Goal: Task Accomplishment & Management: Manage account settings

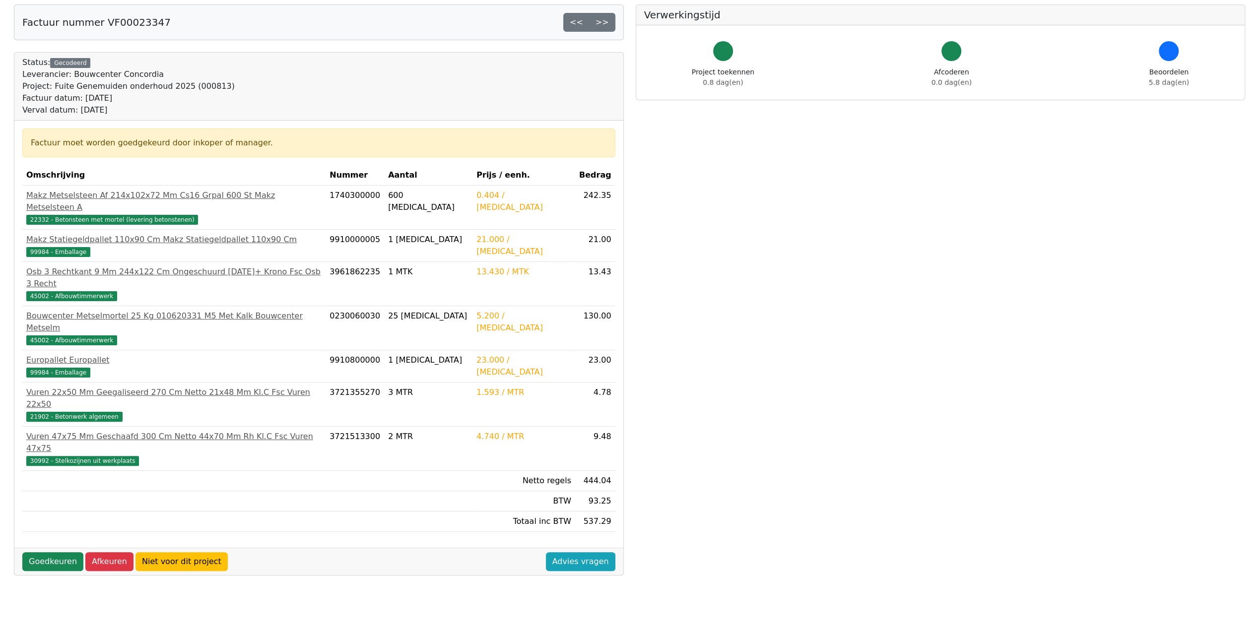
scroll to position [98, 0]
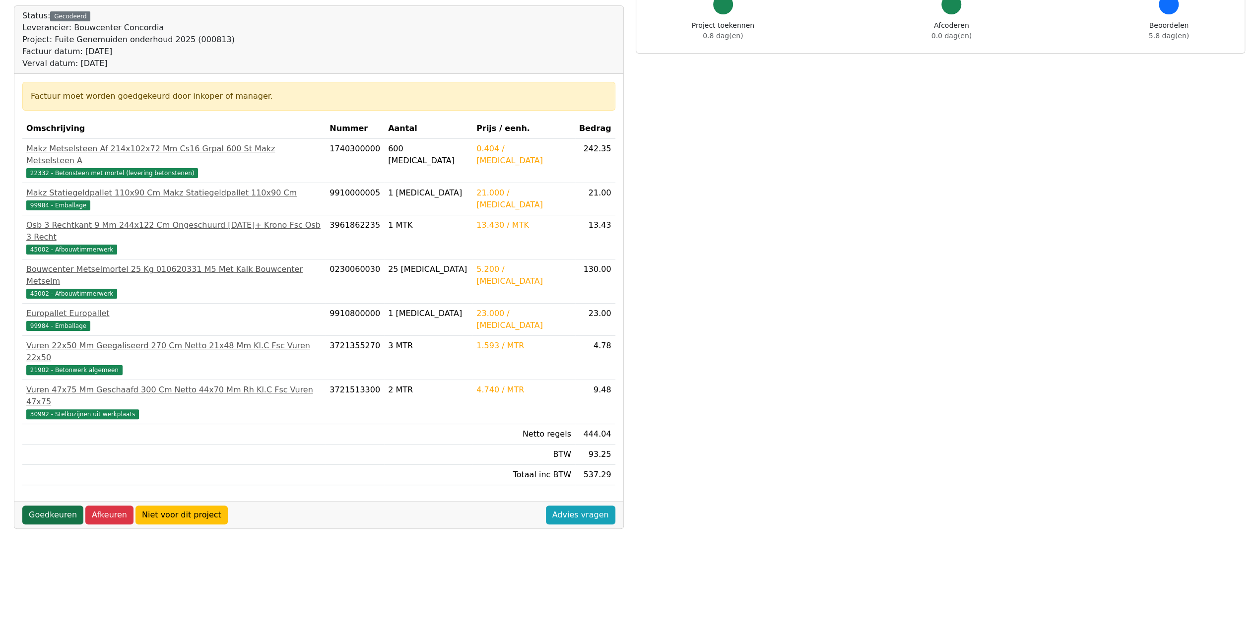
click at [52, 506] on link "Goedkeuren" at bounding box center [52, 515] width 61 height 19
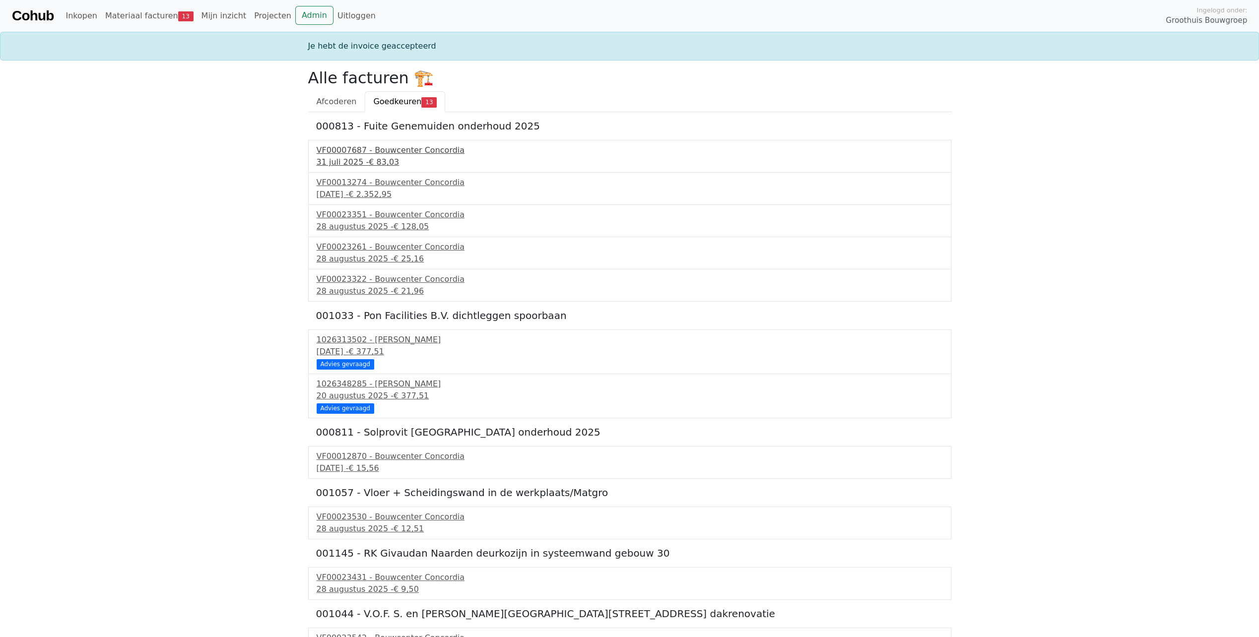
click at [397, 152] on div "VF00007687 - Bouwcenter Concordia" at bounding box center [630, 150] width 626 height 12
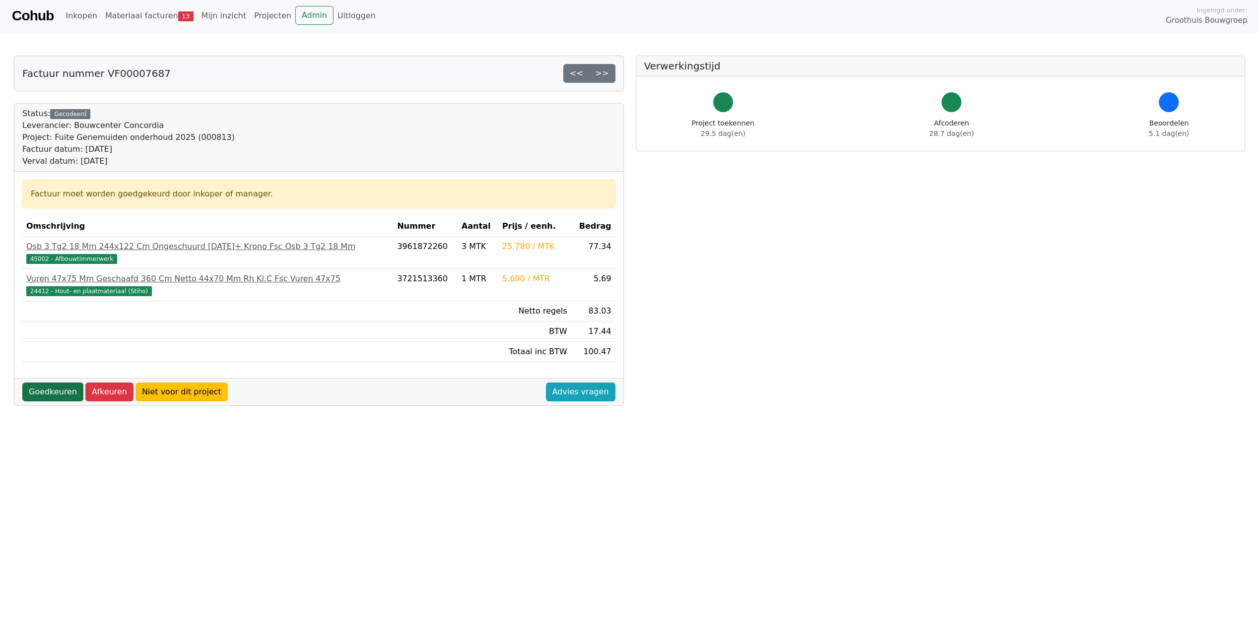
click at [56, 391] on link "Goedkeuren" at bounding box center [52, 392] width 61 height 19
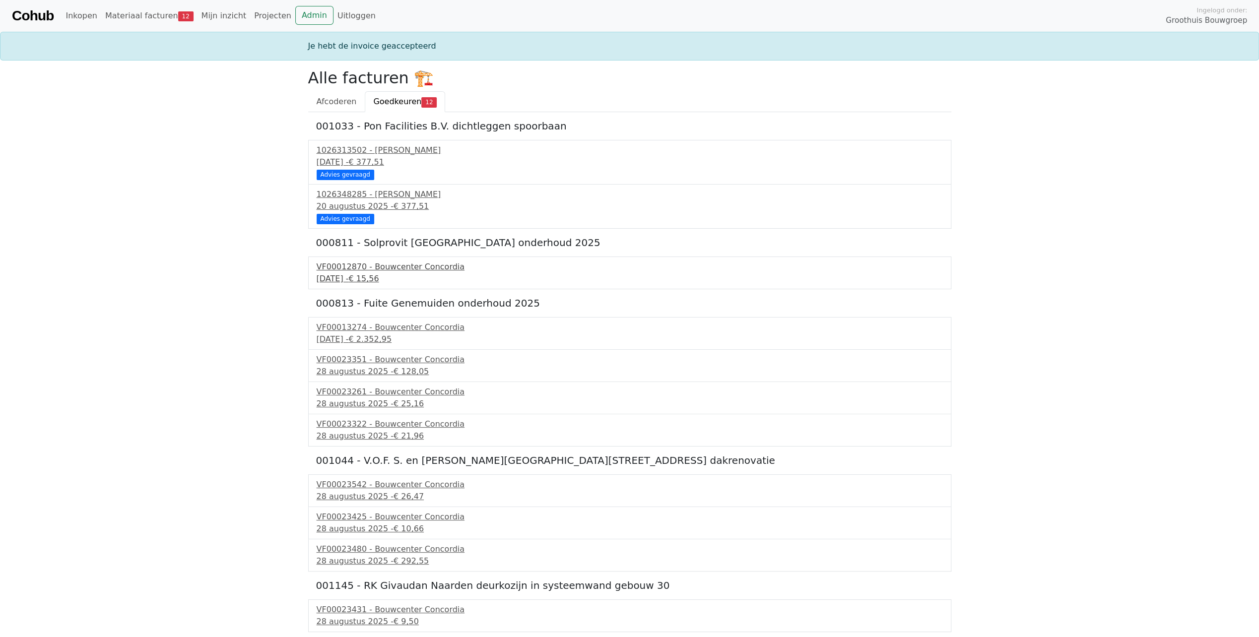
click at [370, 273] on div "[DATE] - € 15,56" at bounding box center [630, 279] width 626 height 12
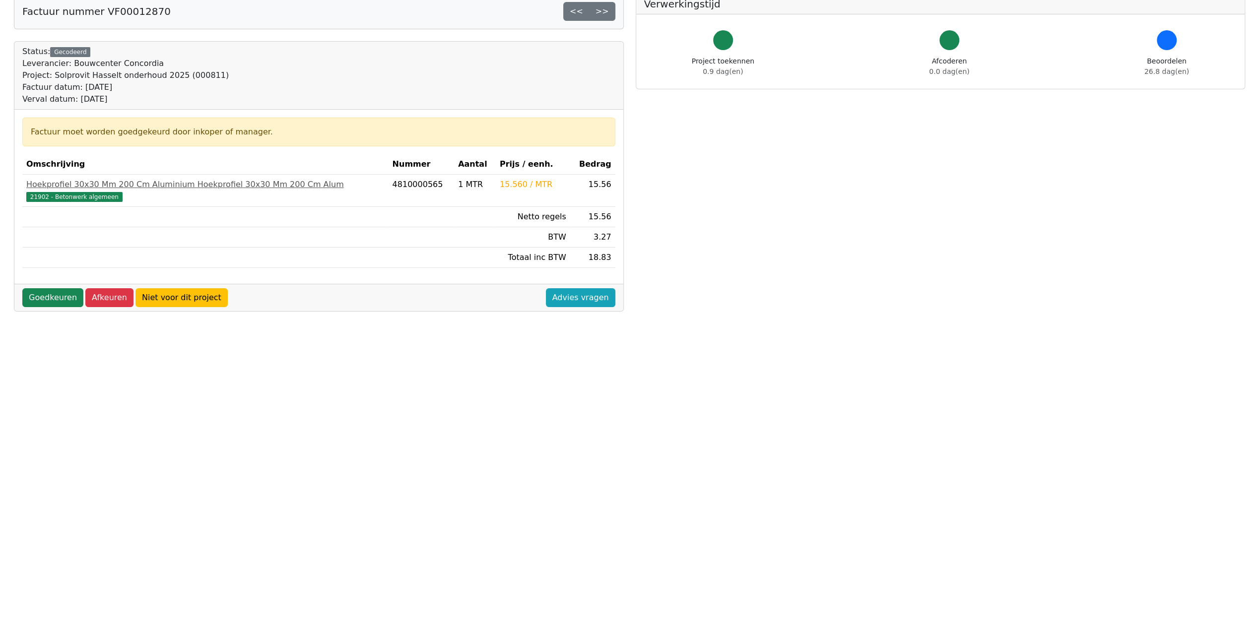
scroll to position [98, 0]
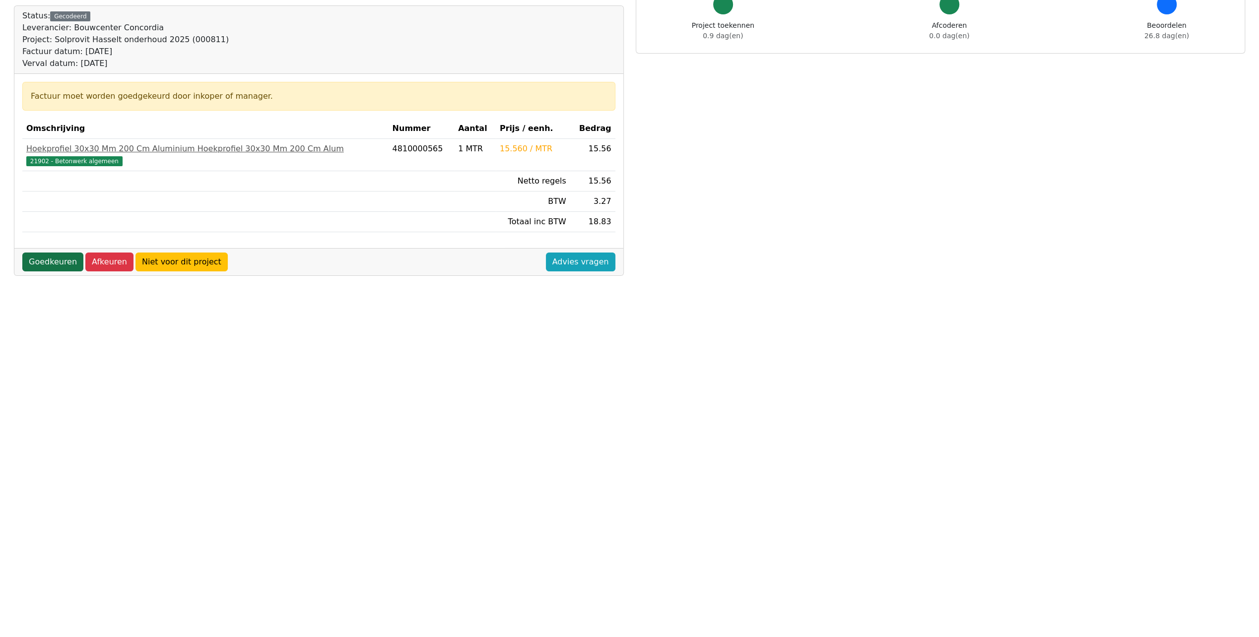
click at [40, 259] on link "Goedkeuren" at bounding box center [52, 262] width 61 height 19
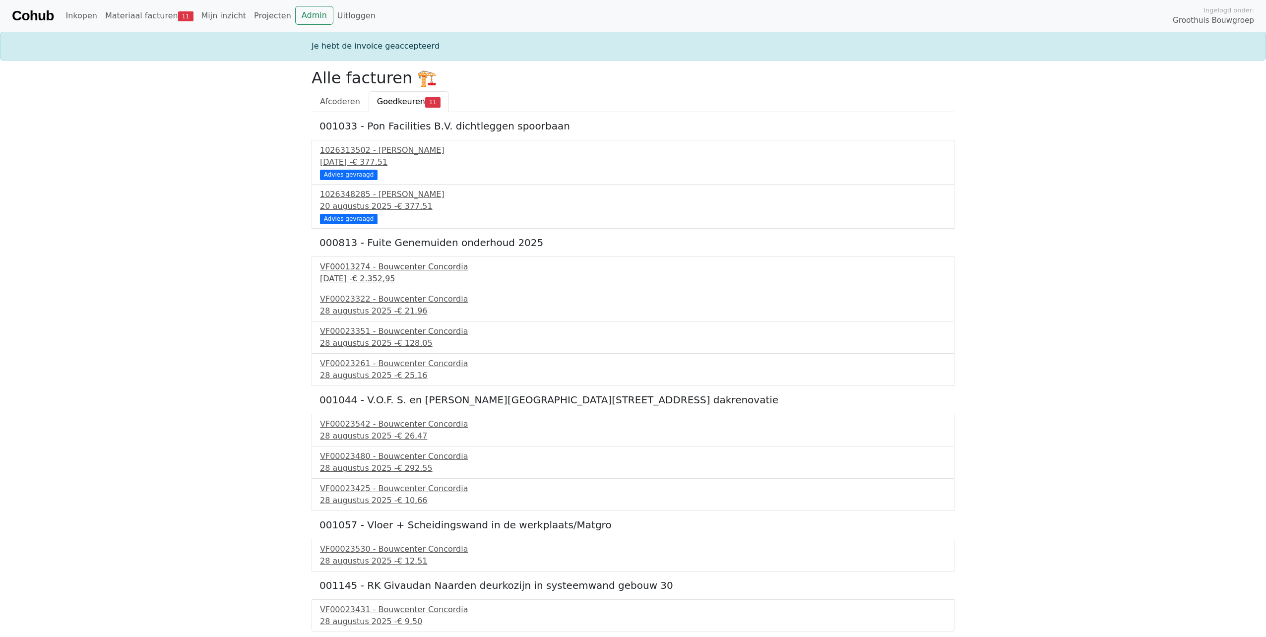
click at [389, 270] on div "VF00013274 - Bouwcenter Concordia" at bounding box center [633, 267] width 626 height 12
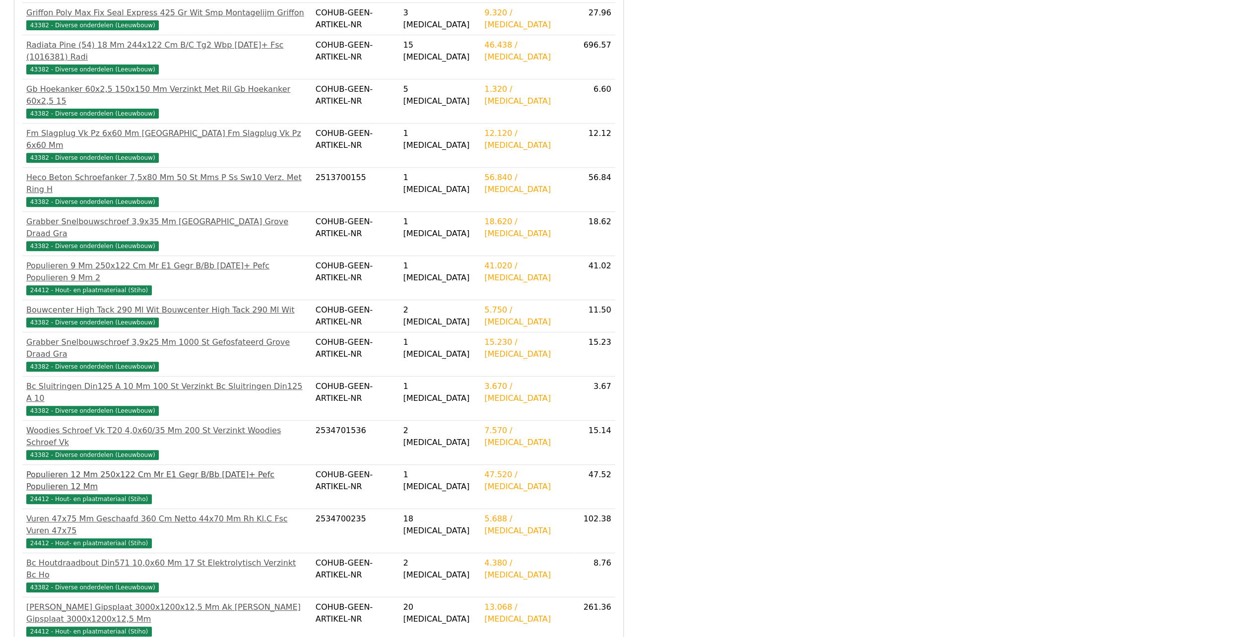
scroll to position [337, 0]
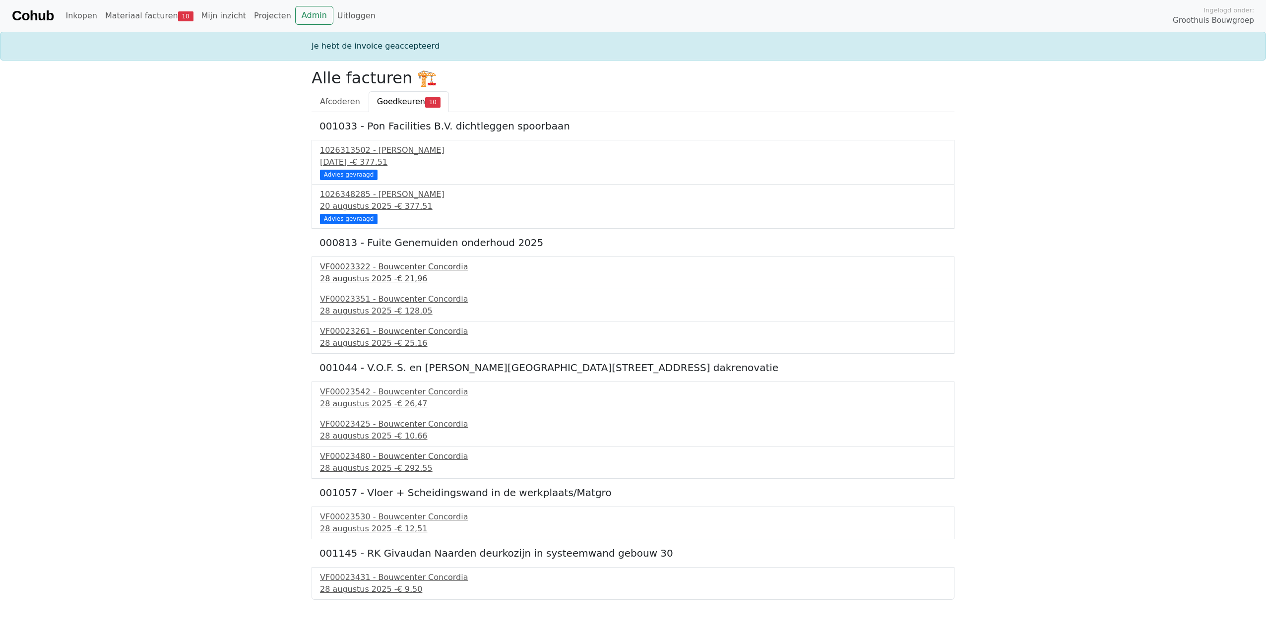
click at [373, 268] on div "VF00023322 - Bouwcenter Concordia" at bounding box center [633, 267] width 626 height 12
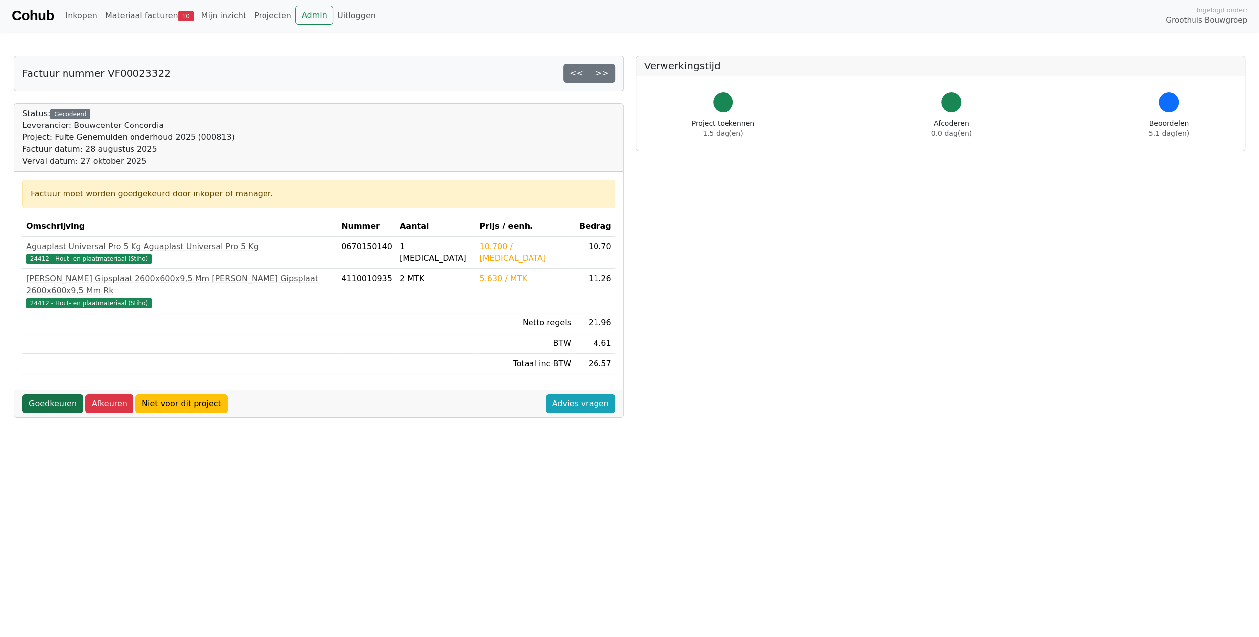
click at [57, 394] on link "Goedkeuren" at bounding box center [52, 403] width 61 height 19
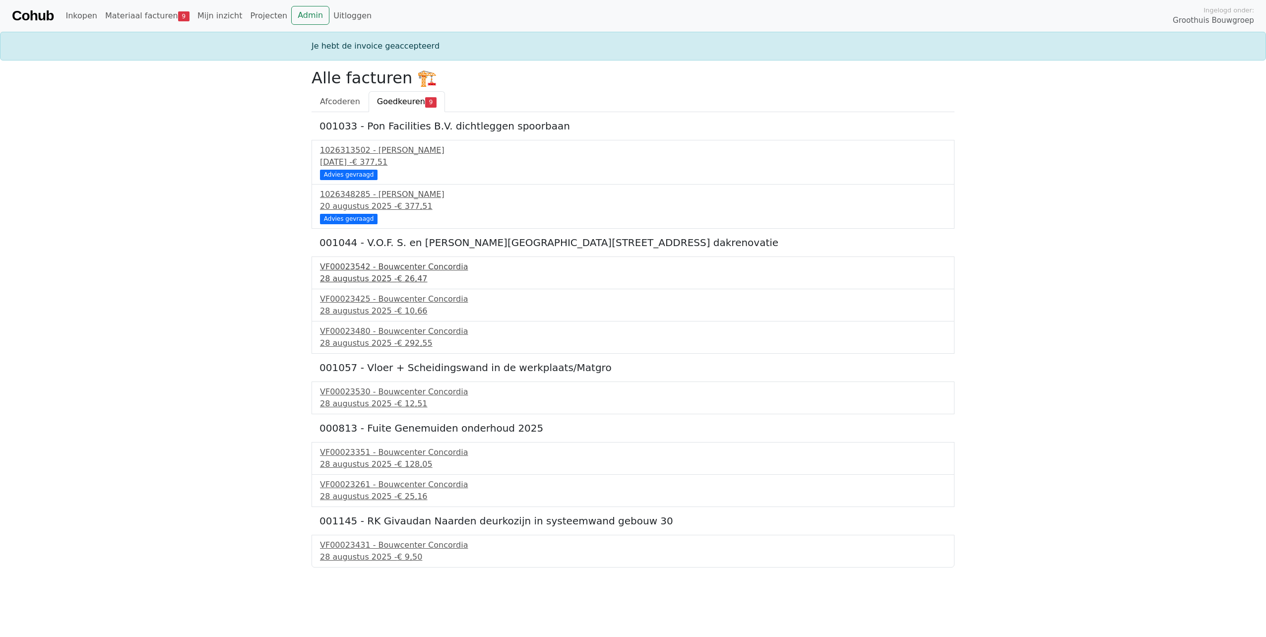
click at [362, 275] on div "[DATE] - € 26,47" at bounding box center [633, 279] width 626 height 12
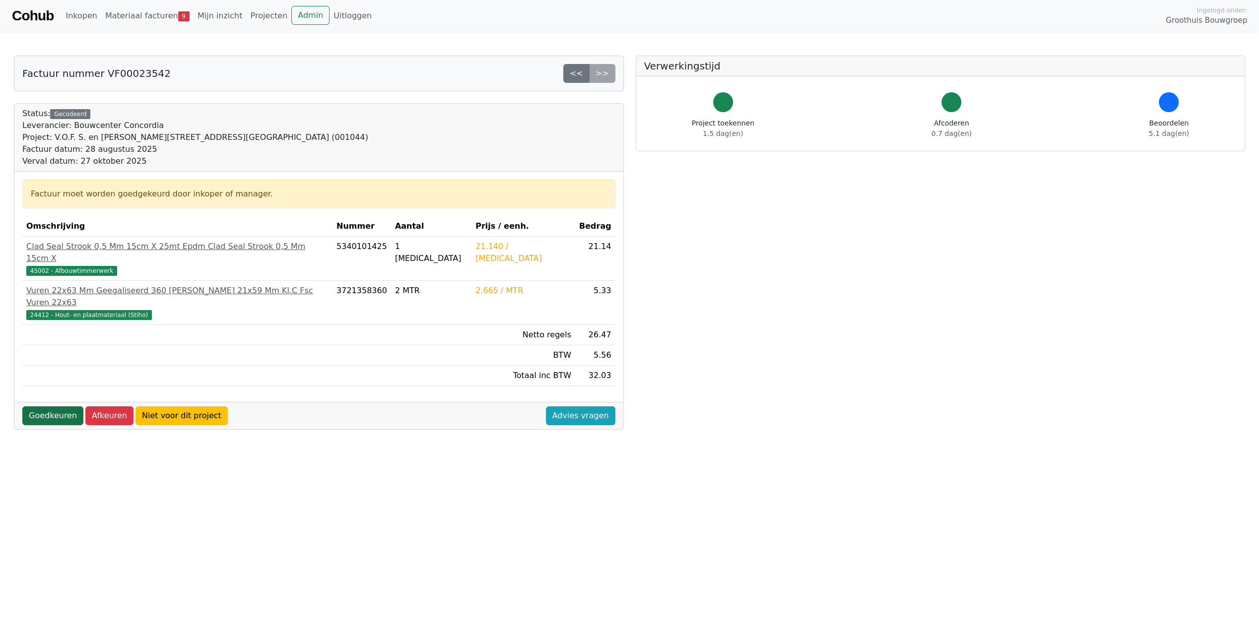
click at [64, 406] on link "Goedkeuren" at bounding box center [52, 415] width 61 height 19
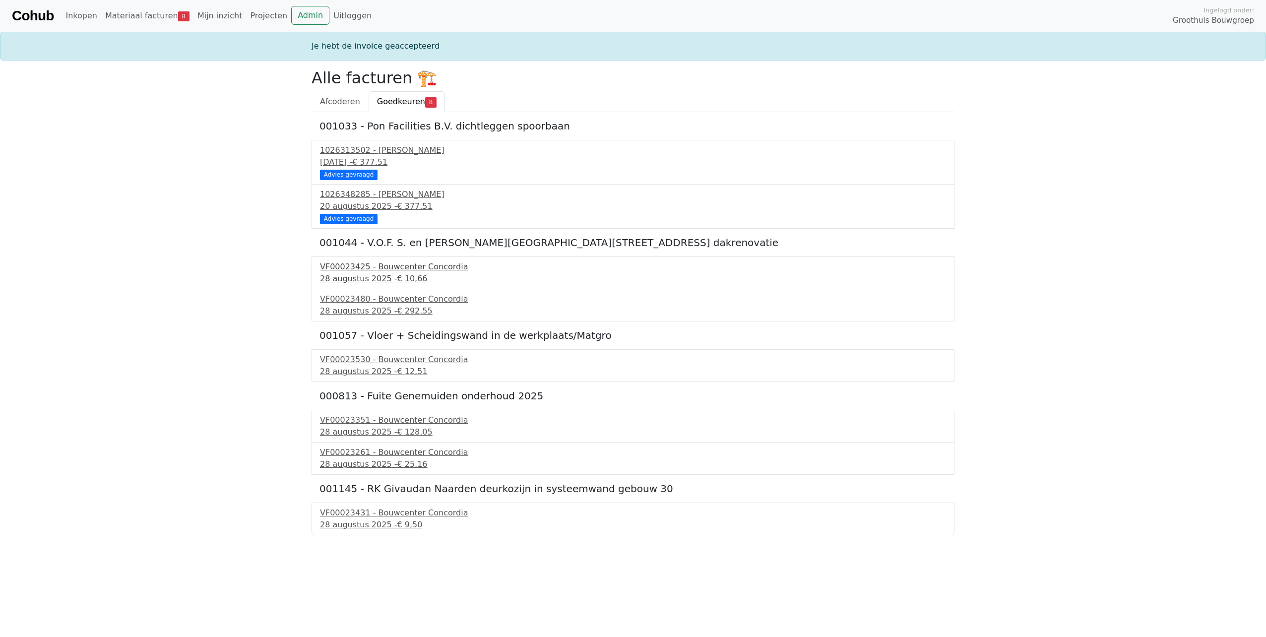
click at [405, 266] on div "VF00023425 - Bouwcenter Concordia" at bounding box center [633, 267] width 626 height 12
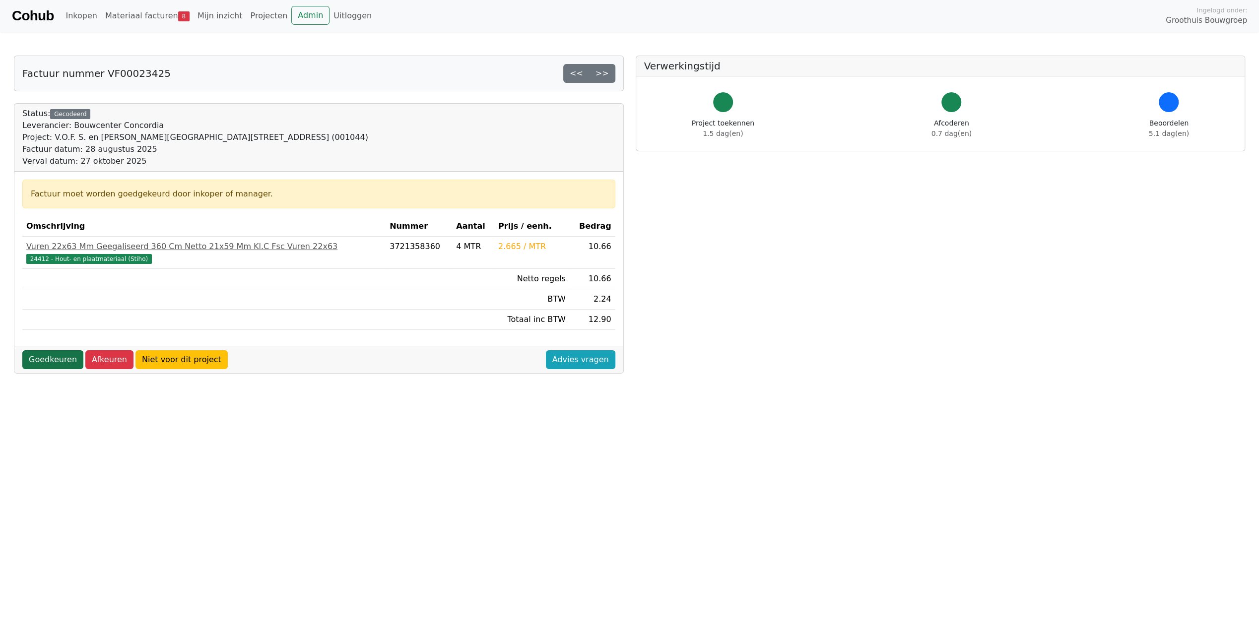
click at [43, 355] on link "Goedkeuren" at bounding box center [52, 359] width 61 height 19
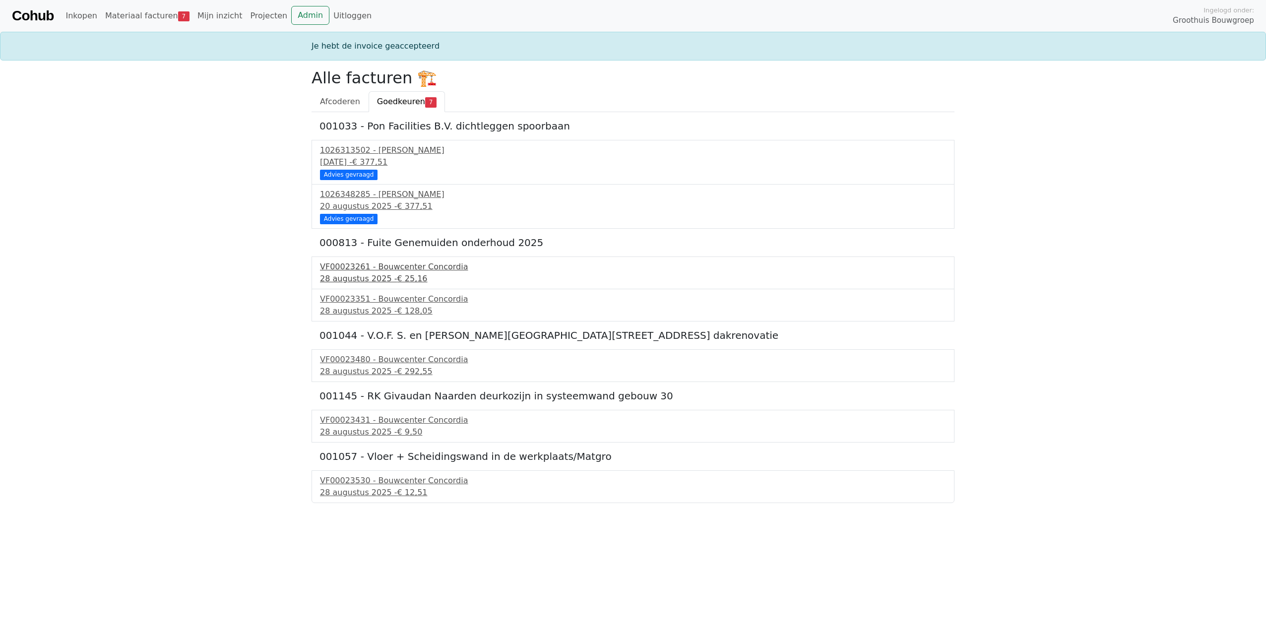
click at [367, 279] on div "[DATE] - € 25,16" at bounding box center [633, 279] width 626 height 12
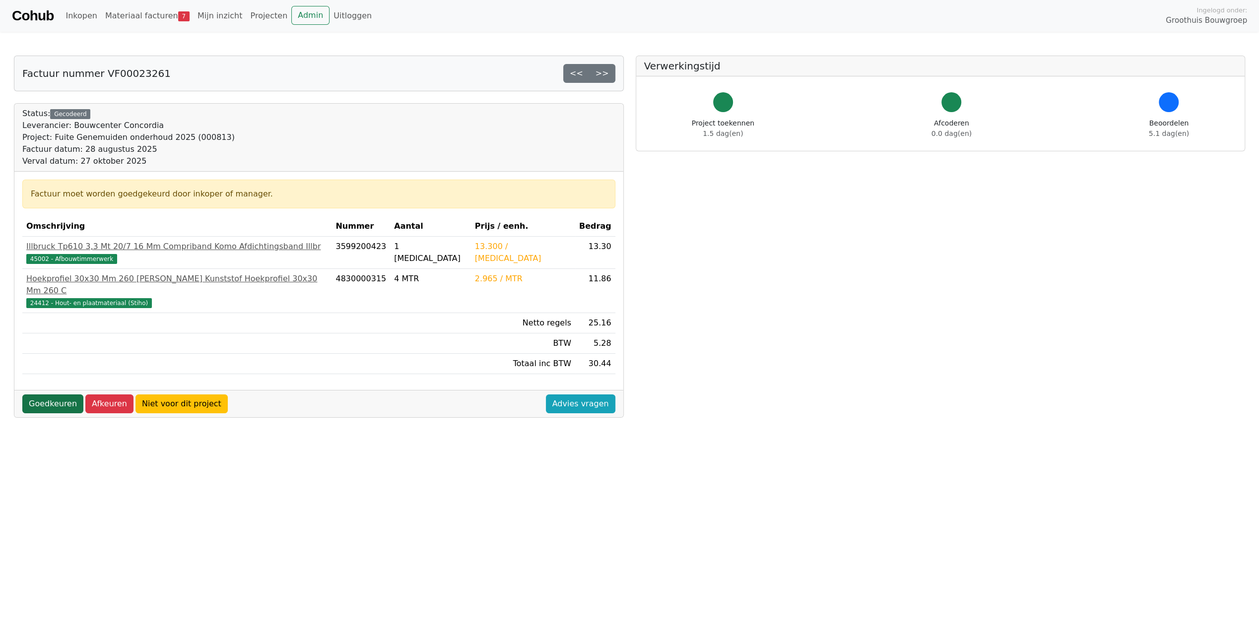
click at [50, 394] on link "Goedkeuren" at bounding box center [52, 403] width 61 height 19
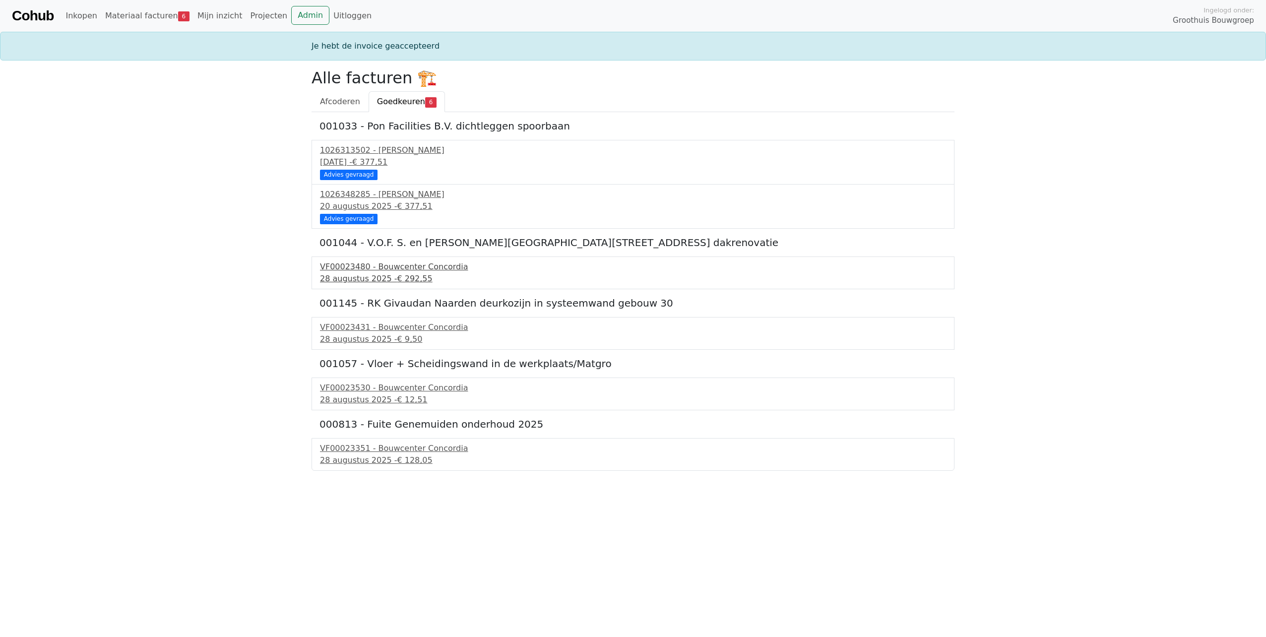
click at [397, 274] on span "€ 292,55" at bounding box center [414, 278] width 35 height 9
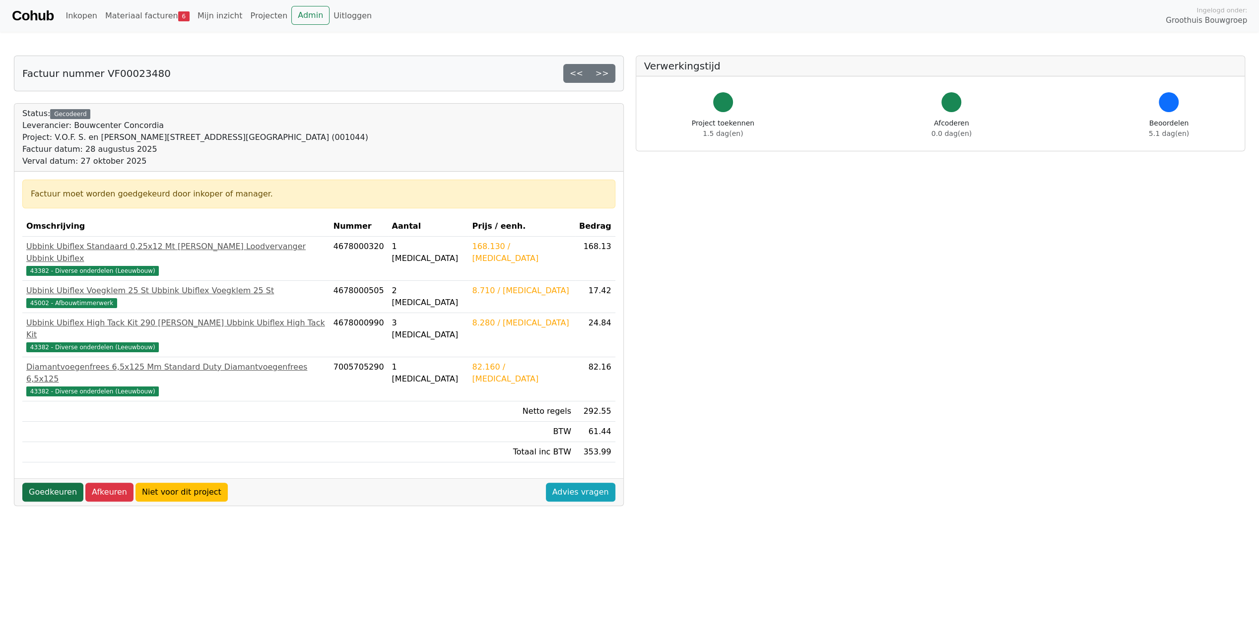
click at [50, 483] on link "Goedkeuren" at bounding box center [52, 492] width 61 height 19
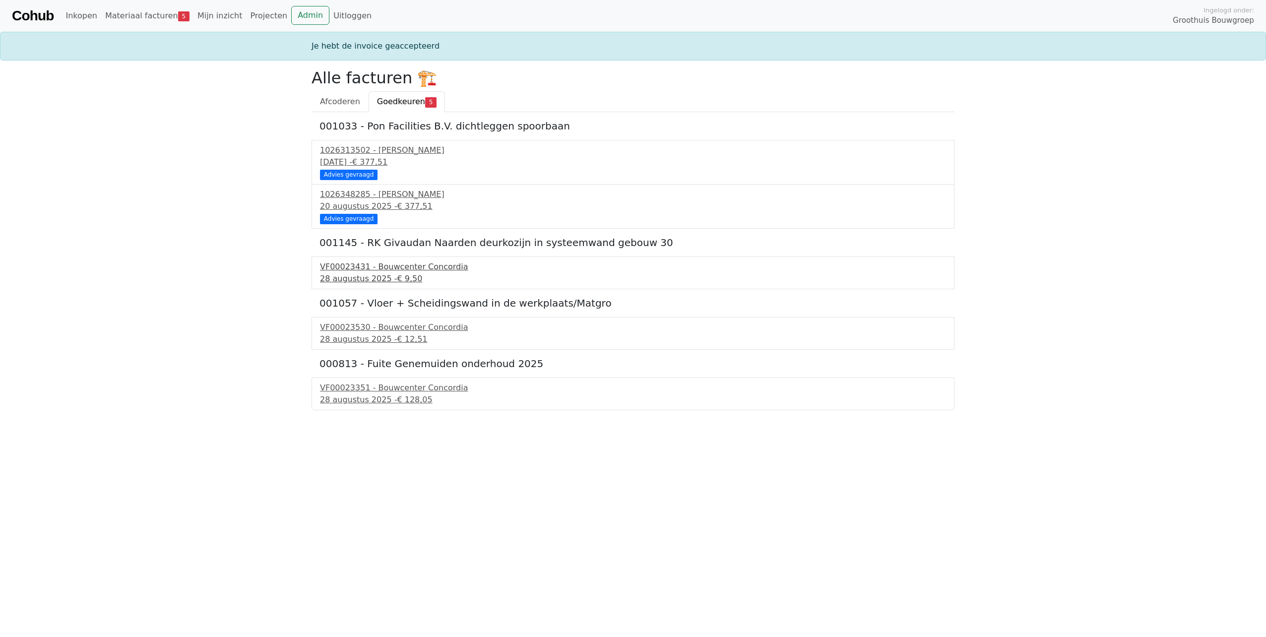
click at [348, 275] on div "[DATE] - € 9,50" at bounding box center [633, 279] width 626 height 12
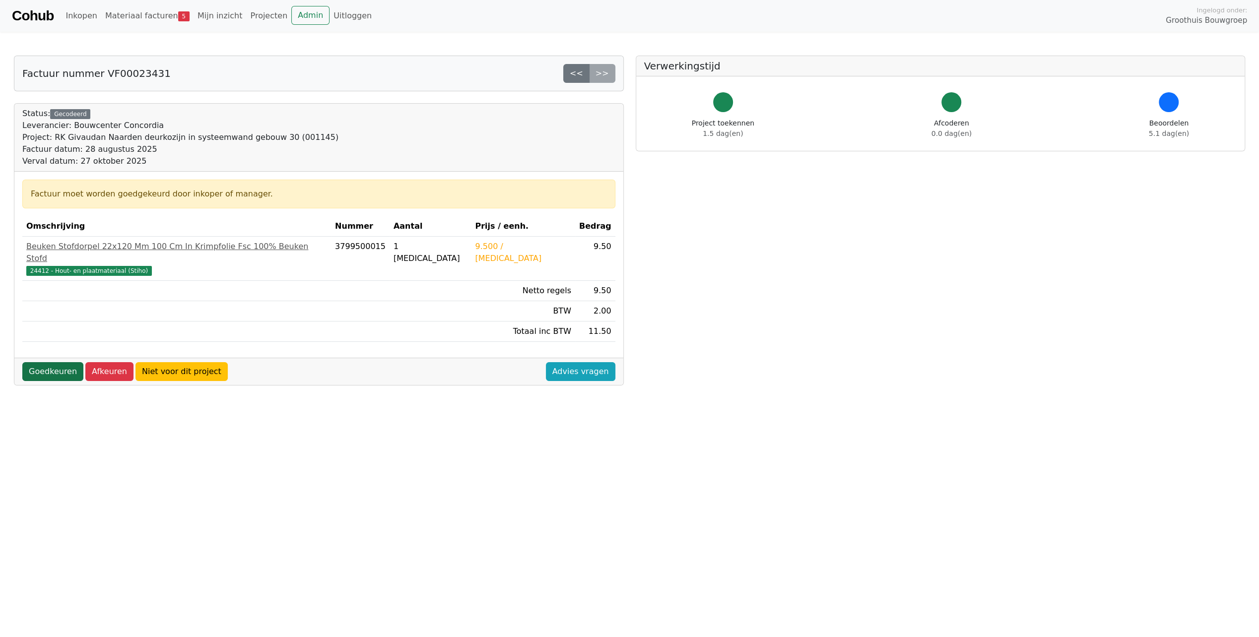
click at [55, 362] on link "Goedkeuren" at bounding box center [52, 371] width 61 height 19
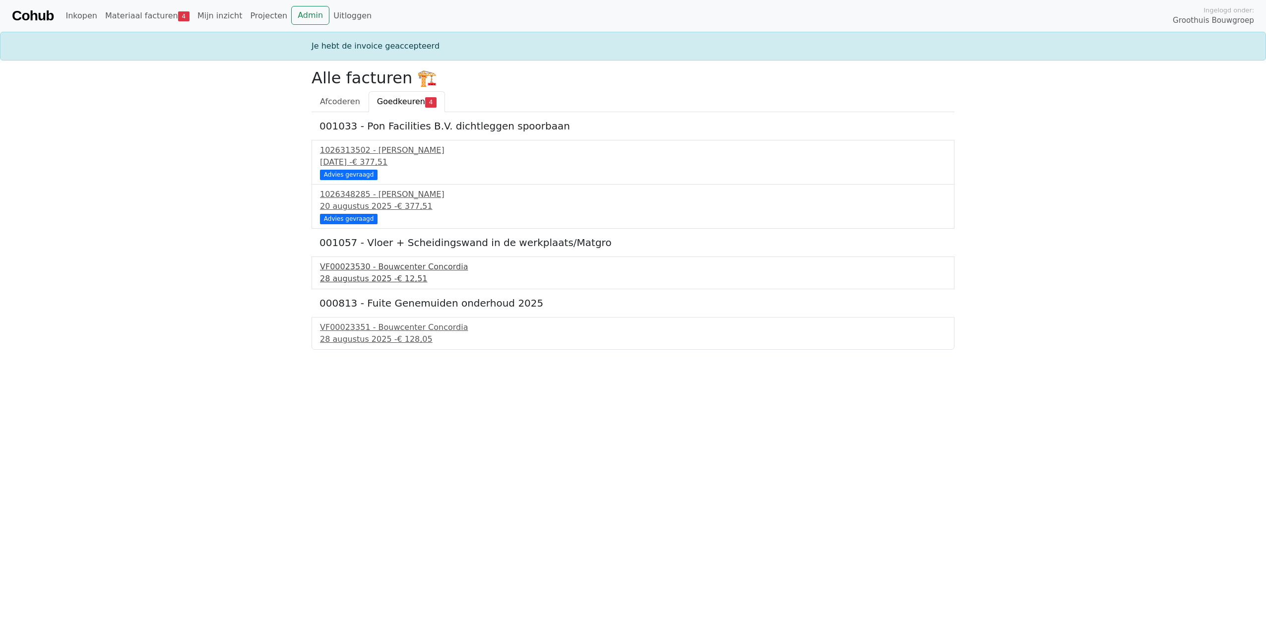
click at [381, 281] on div "28 augustus 2025 - € 12,51" at bounding box center [633, 279] width 626 height 12
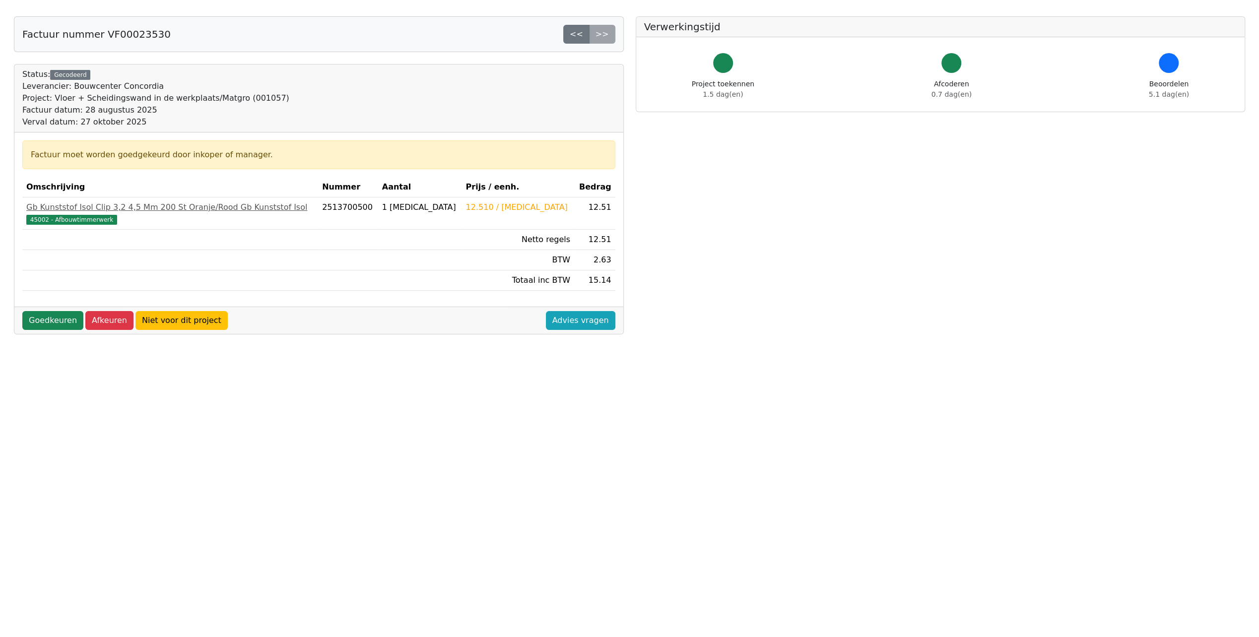
scroll to position [98, 0]
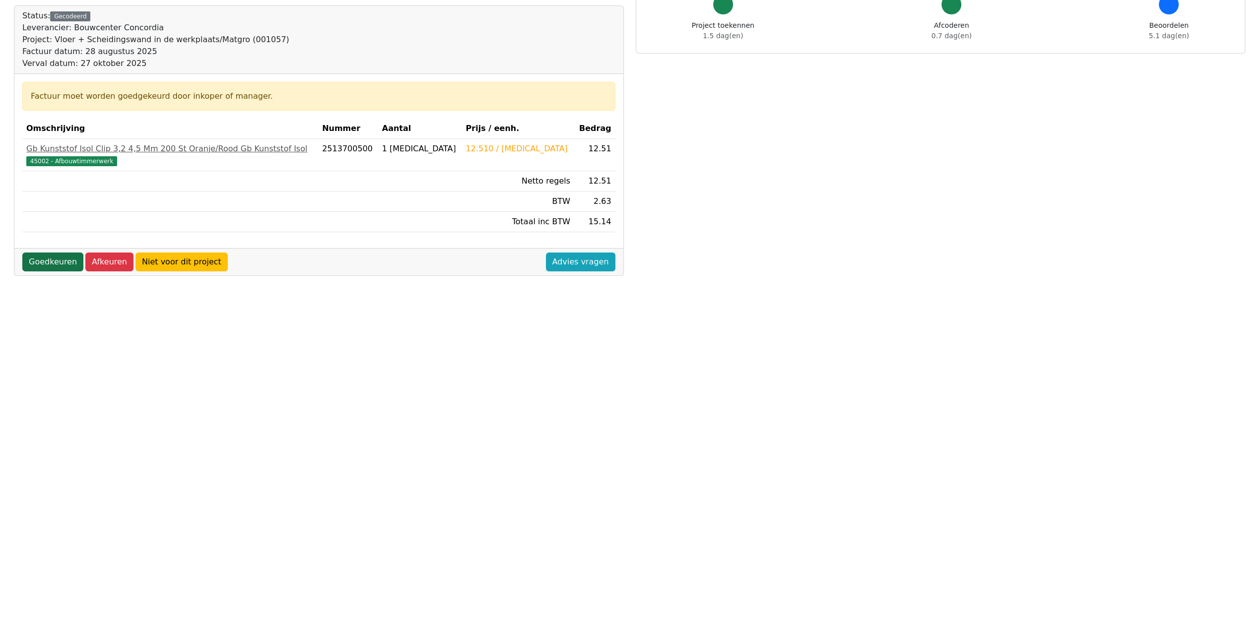
click at [61, 262] on link "Goedkeuren" at bounding box center [52, 262] width 61 height 19
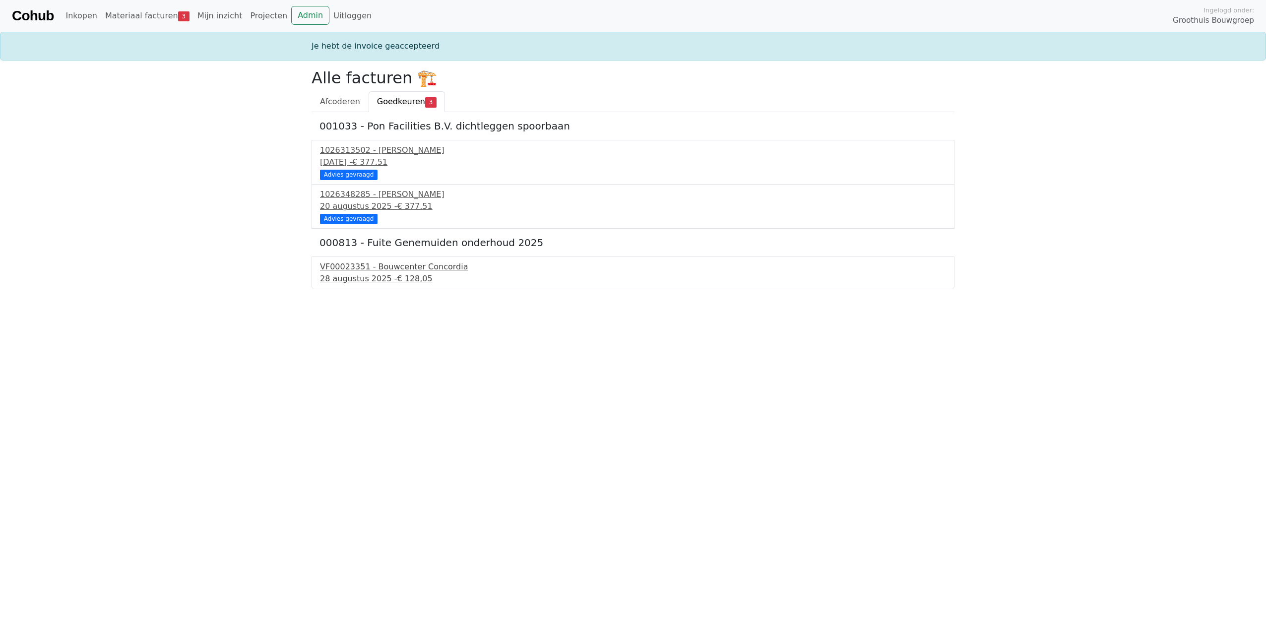
click at [382, 269] on div "VF00023351 - Bouwcenter Concordia" at bounding box center [633, 267] width 626 height 12
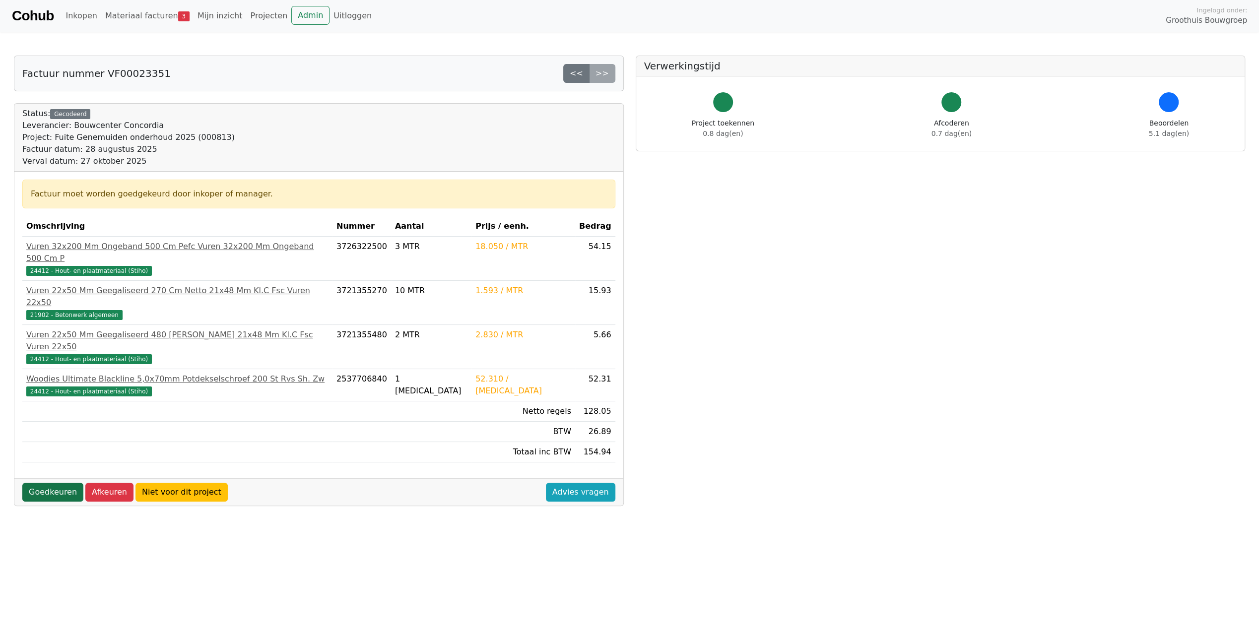
click at [52, 483] on link "Goedkeuren" at bounding box center [52, 492] width 61 height 19
